Goal: Task Accomplishment & Management: Complete application form

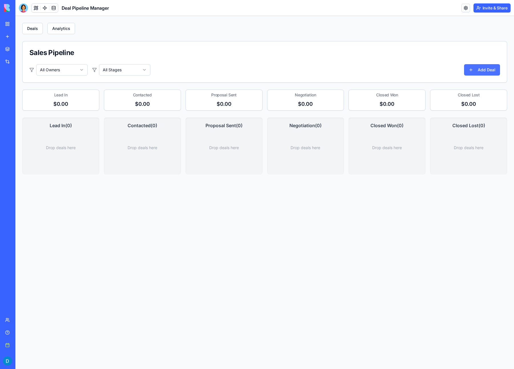
click at [486, 71] on button "Add Deal" at bounding box center [482, 69] width 36 height 11
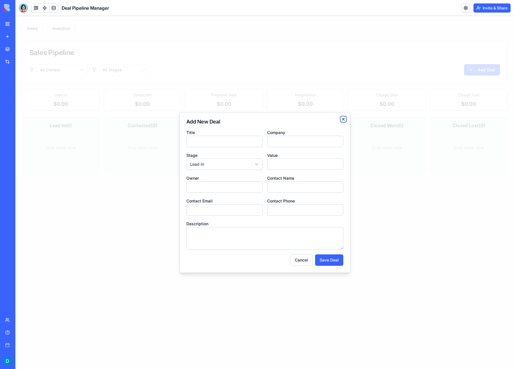
click at [343, 121] on icon "button" at bounding box center [343, 119] width 5 height 5
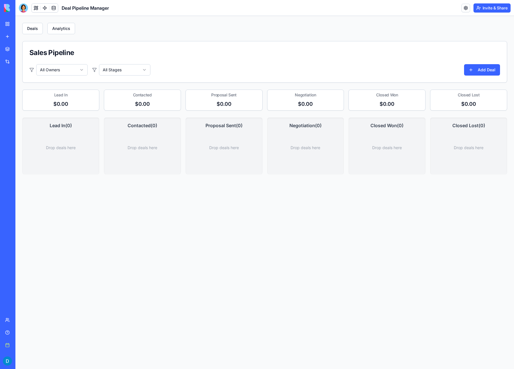
click at [25, 39] on link "New app" at bounding box center [13, 36] width 23 height 11
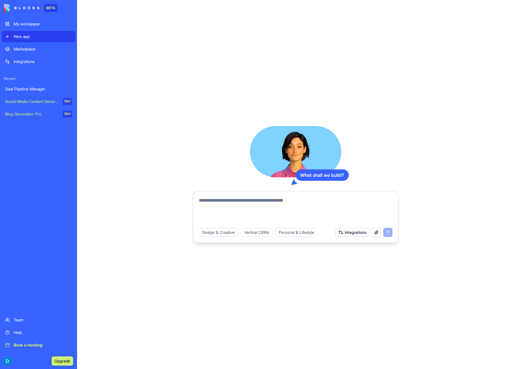
scroll to position [0, 188]
click at [347, 234] on button "Integrations" at bounding box center [352, 232] width 34 height 9
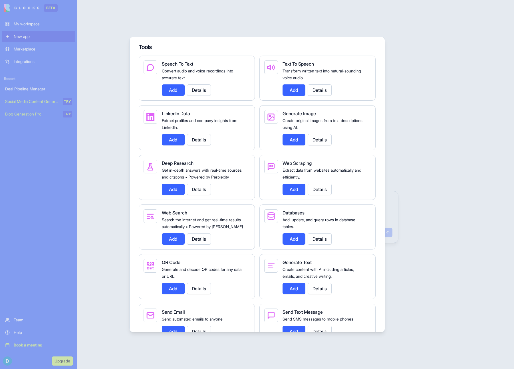
scroll to position [607, 0]
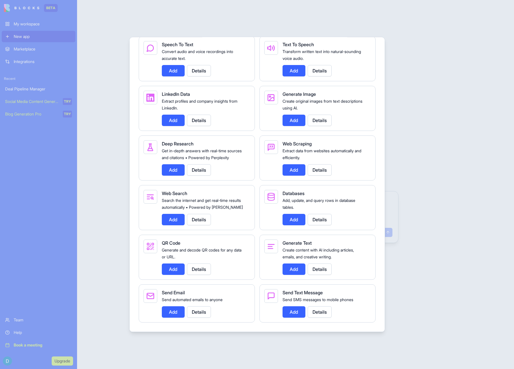
click at [433, 241] on div at bounding box center [257, 184] width 514 height 369
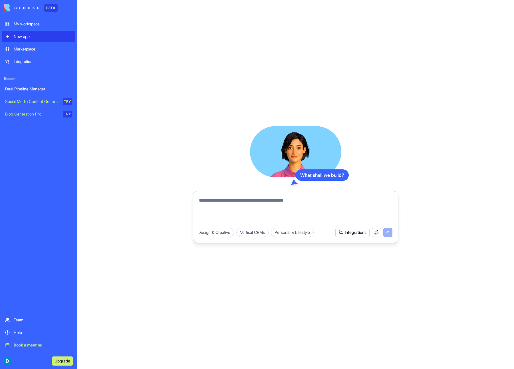
scroll to position [0, 173]
click at [271, 231] on div "Vertical CRMs" at bounding box center [255, 232] width 32 height 9
click at [304, 232] on div "Influencer CRM" at bounding box center [295, 232] width 35 height 9
type textarea "**********"
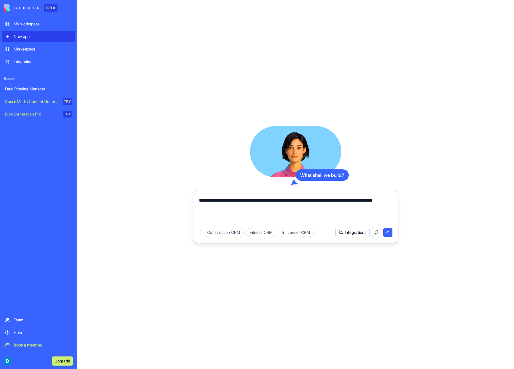
click at [390, 237] on button "submit" at bounding box center [387, 232] width 9 height 9
